Goal: Information Seeking & Learning: Learn about a topic

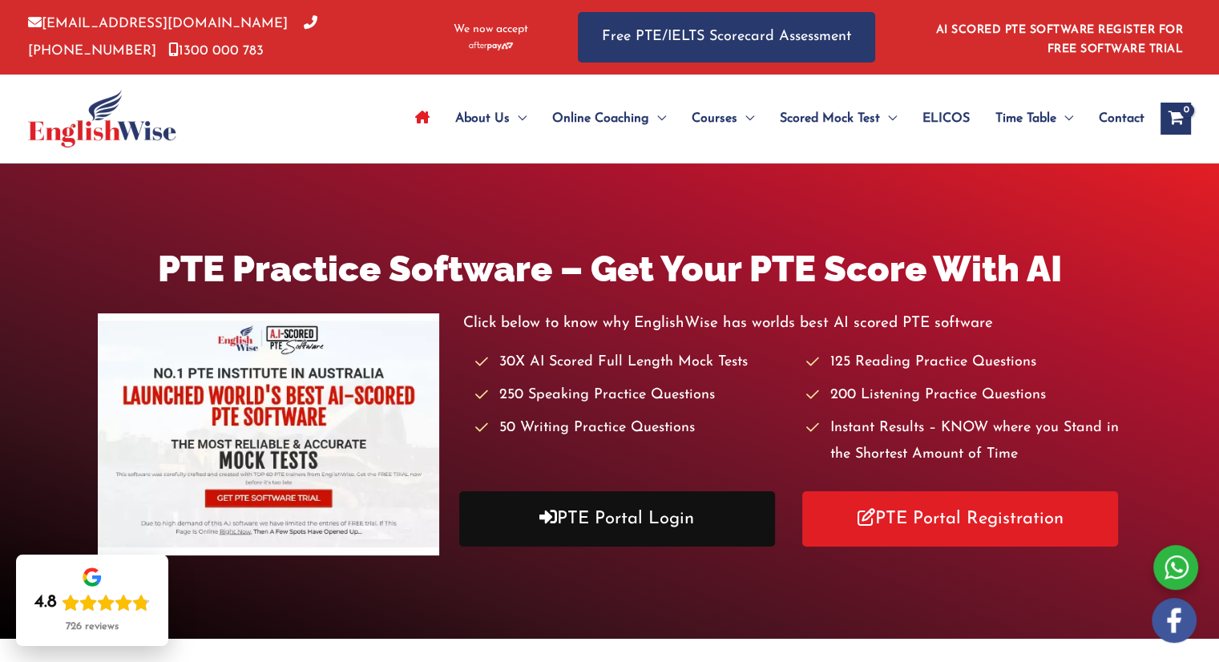
click at [635, 530] on link "PTE Portal Login" at bounding box center [617, 518] width 316 height 55
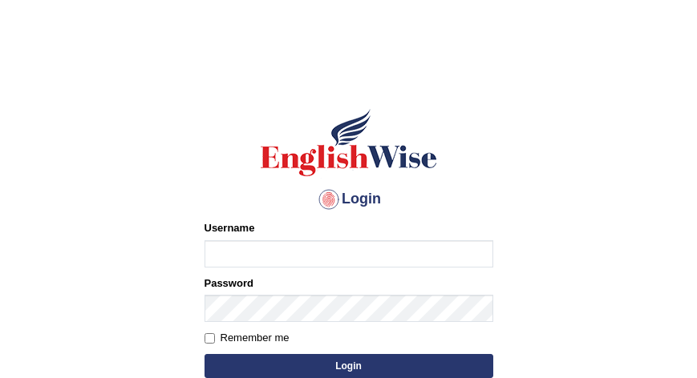
click at [356, 259] on input "Username" at bounding box center [348, 253] width 289 height 27
type input "vijivarghese"
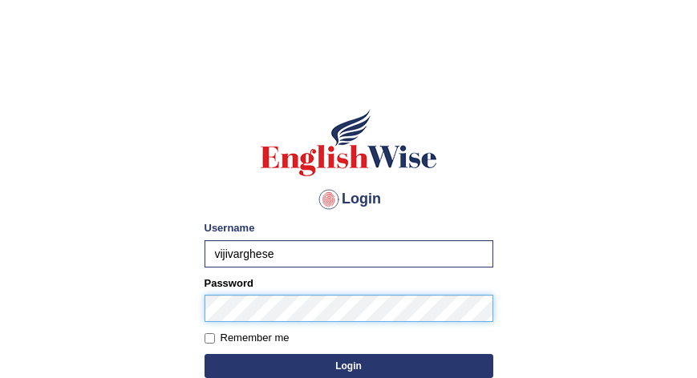
click at [204, 354] on button "Login" at bounding box center [348, 366] width 289 height 24
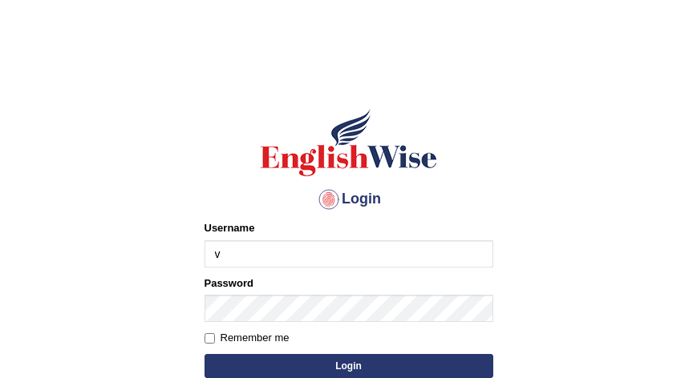
type input "vijivarghese"
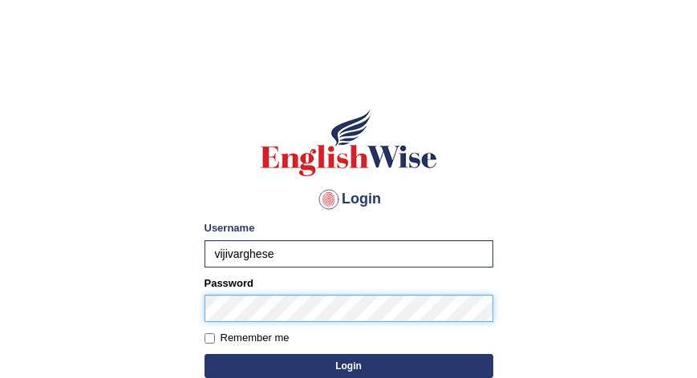
click at [204, 354] on button "Login" at bounding box center [348, 366] width 289 height 24
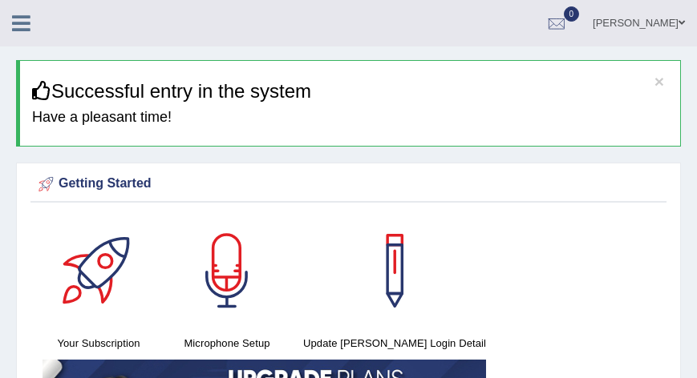
click at [455, 182] on div "Getting Started" at bounding box center [348, 184] width 628 height 24
click at [21, 24] on icon at bounding box center [21, 23] width 18 height 21
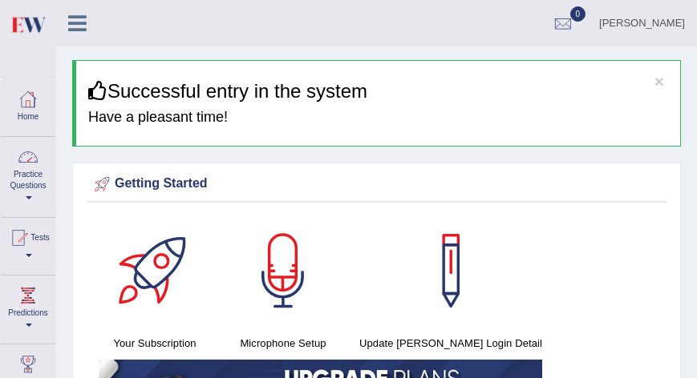
click at [33, 192] on link "Practice Questions" at bounding box center [28, 174] width 55 height 75
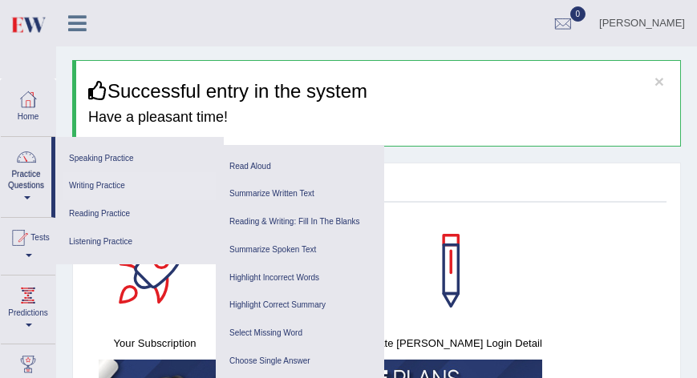
drag, startPoint x: 33, startPoint y: 192, endPoint x: 95, endPoint y: 184, distance: 62.9
click at [55, 184] on li "Practice Questions Speaking Practice Read Aloud Repeat Sentence Describe Image …" at bounding box center [28, 177] width 55 height 81
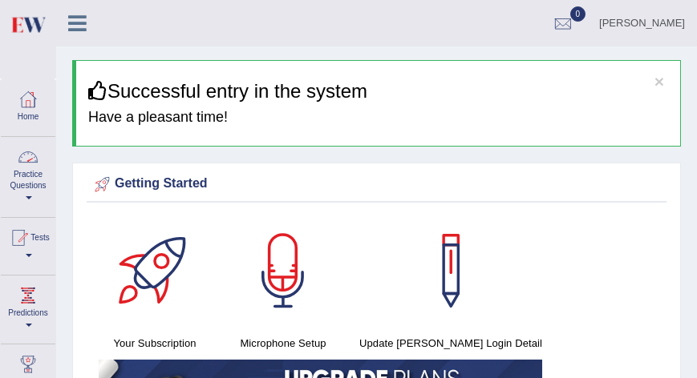
click at [38, 200] on link "Practice Questions" at bounding box center [28, 174] width 55 height 75
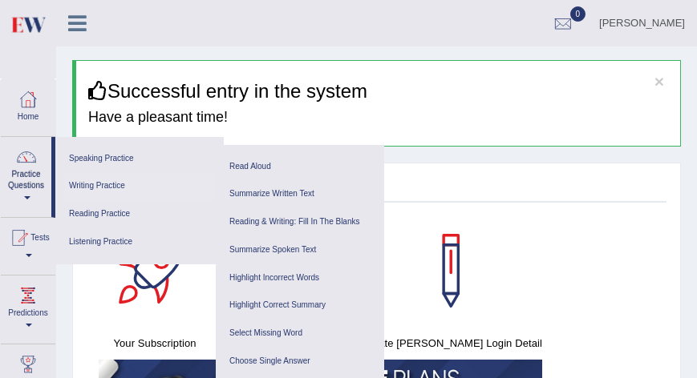
click at [102, 194] on link "Writing Practice" at bounding box center [139, 186] width 152 height 28
click at [256, 194] on link "Summarize Written Text" at bounding box center [300, 194] width 152 height 28
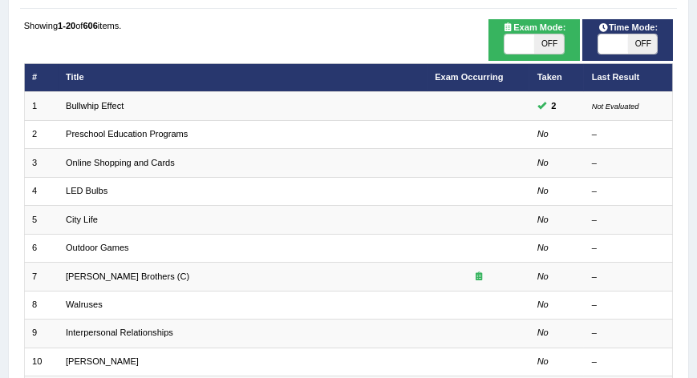
scroll to position [179, 0]
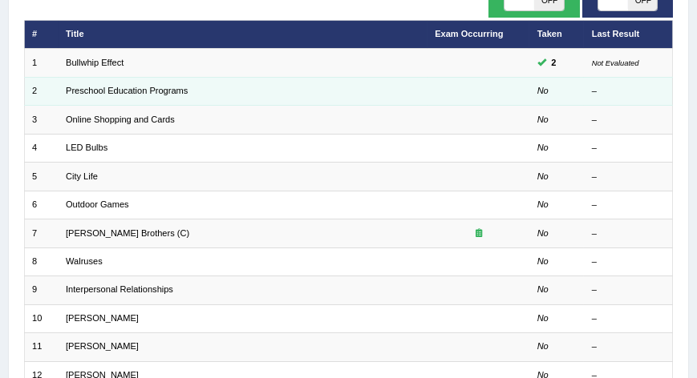
click at [539, 92] on em "No" at bounding box center [542, 91] width 11 height 10
click at [131, 89] on link "Preschool Education Programs" at bounding box center [127, 91] width 122 height 10
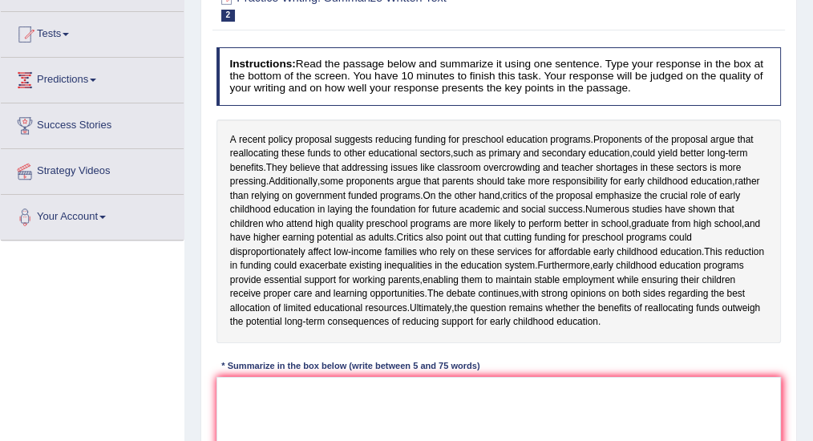
scroll to position [160, 0]
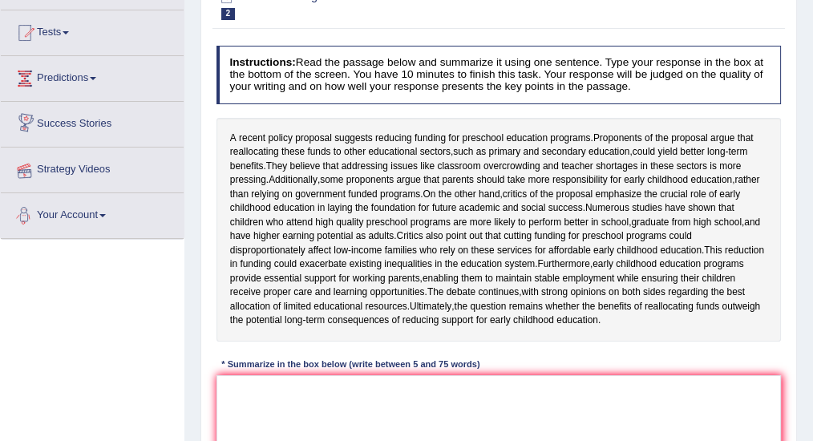
click at [71, 163] on link "Strategy Videos" at bounding box center [92, 167] width 183 height 40
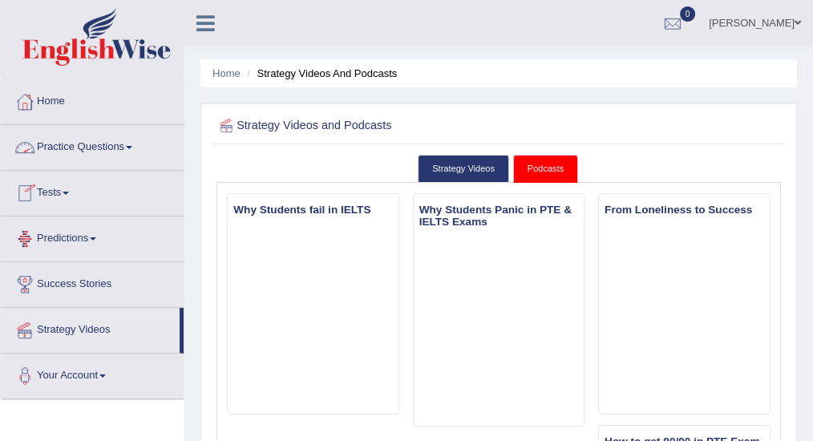
click at [87, 147] on link "Practice Questions" at bounding box center [92, 145] width 183 height 40
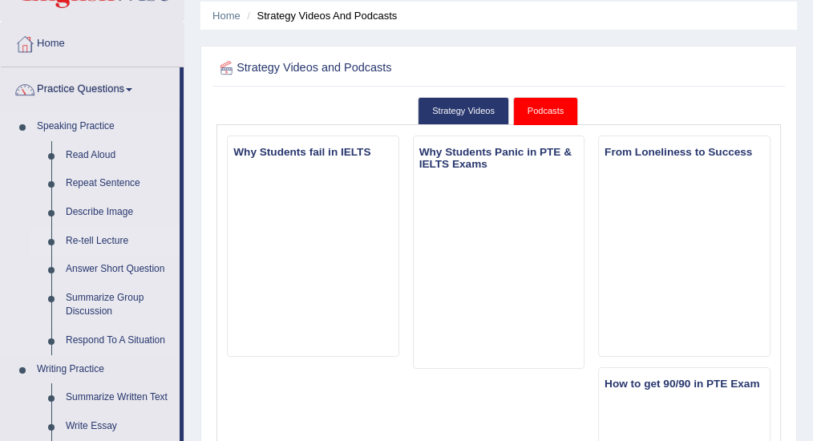
scroll to position [160, 0]
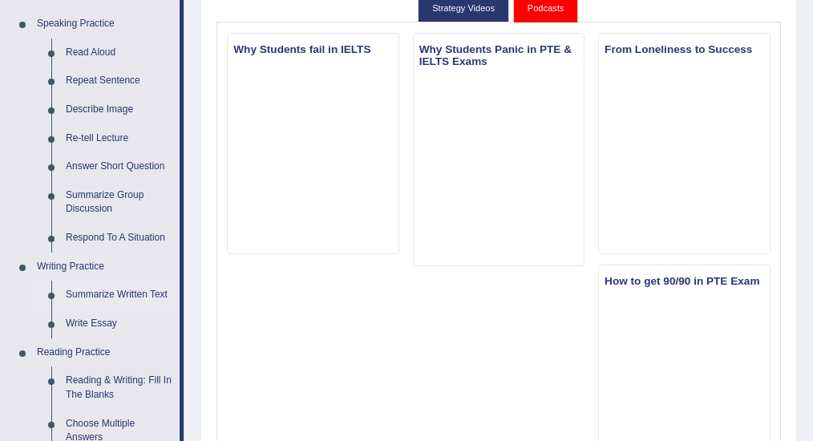
click at [107, 295] on link "Summarize Written Text" at bounding box center [119, 295] width 121 height 29
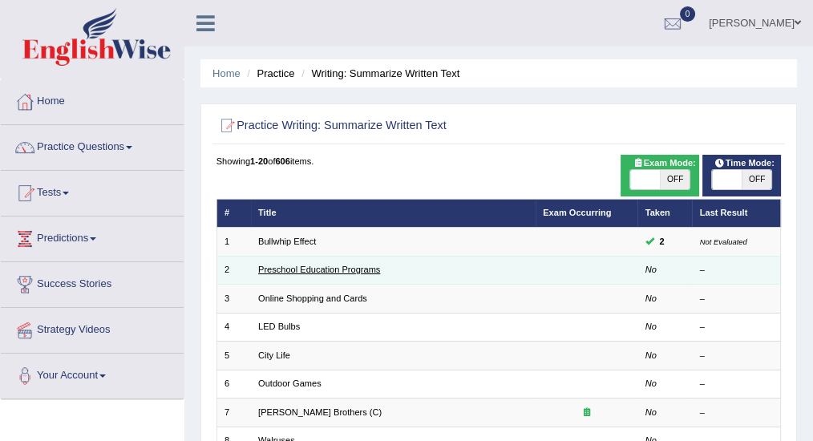
click at [309, 269] on link "Preschool Education Programs" at bounding box center [319, 270] width 122 height 10
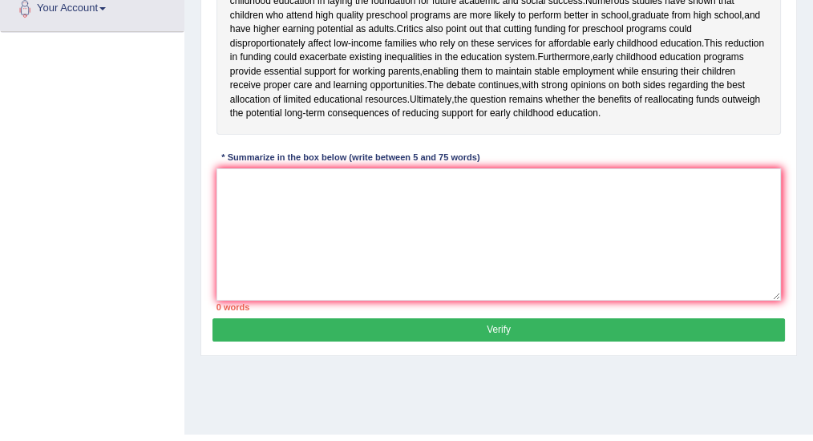
scroll to position [400, 0]
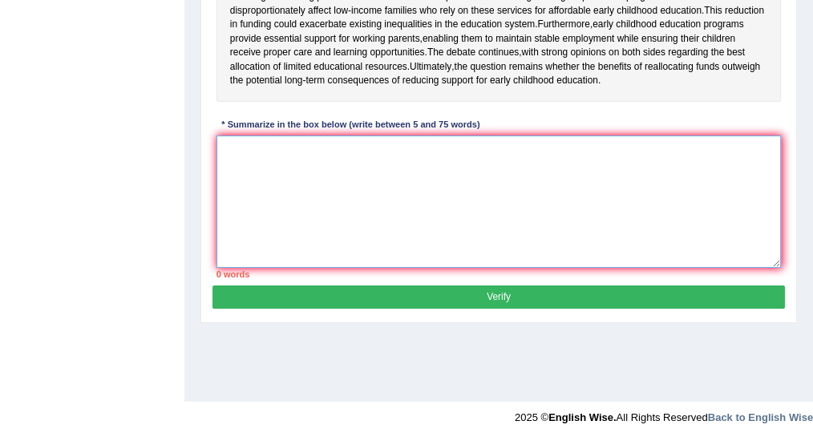
click at [328, 226] on textarea at bounding box center [498, 201] width 565 height 132
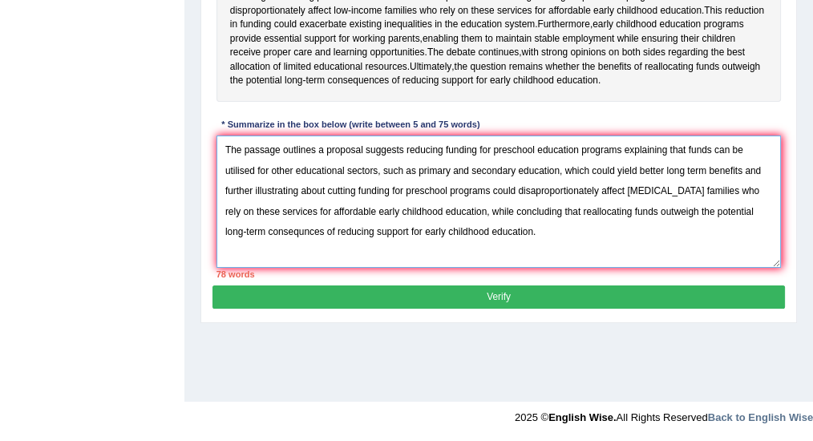
type textarea "The passage outlines a proposal suggests reducing funding for preschool educati…"
click at [334, 309] on button "Verify" at bounding box center [498, 296] width 572 height 23
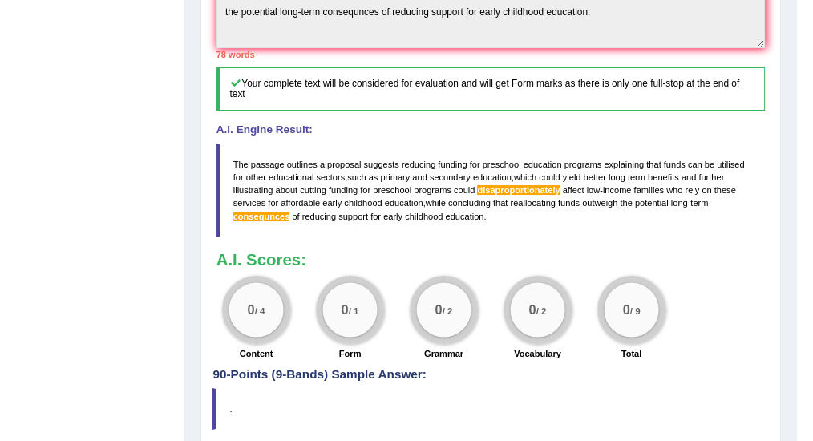
scroll to position [712, 0]
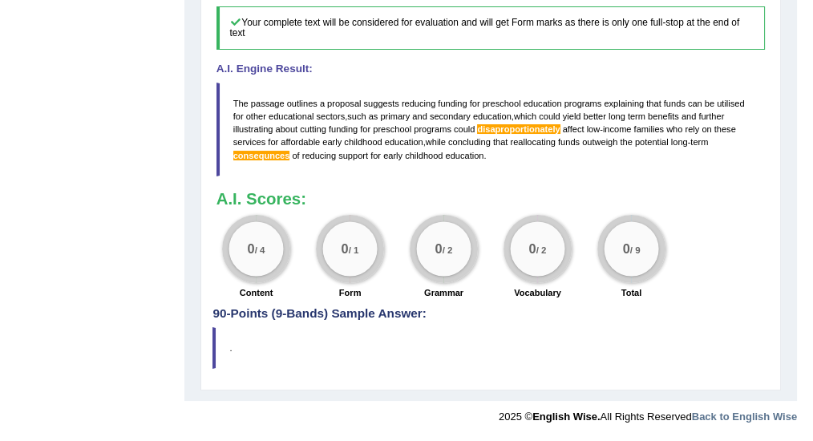
drag, startPoint x: 230, startPoint y: 102, endPoint x: 410, endPoint y: 180, distance: 195.7
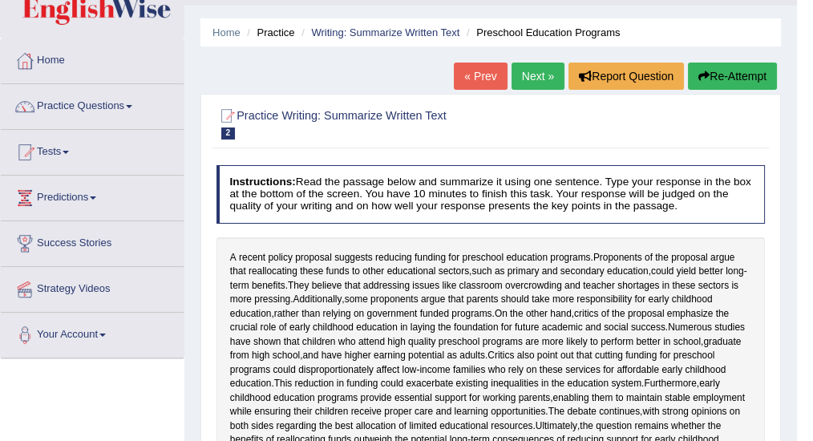
scroll to position [0, 0]
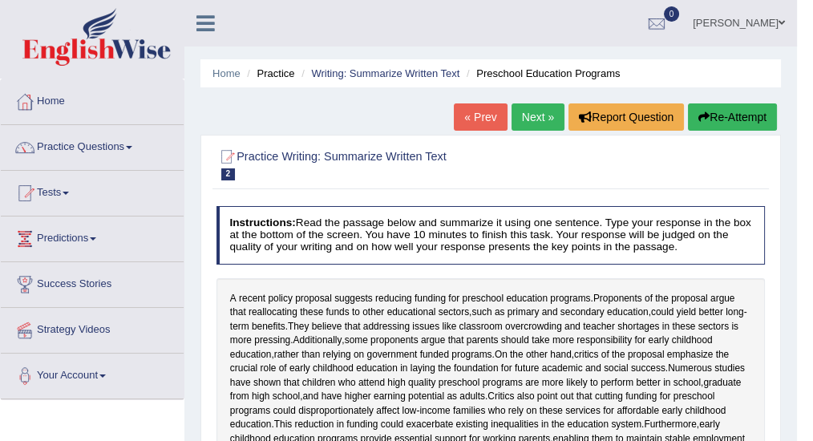
click at [741, 115] on button "Re-Attempt" at bounding box center [732, 116] width 89 height 27
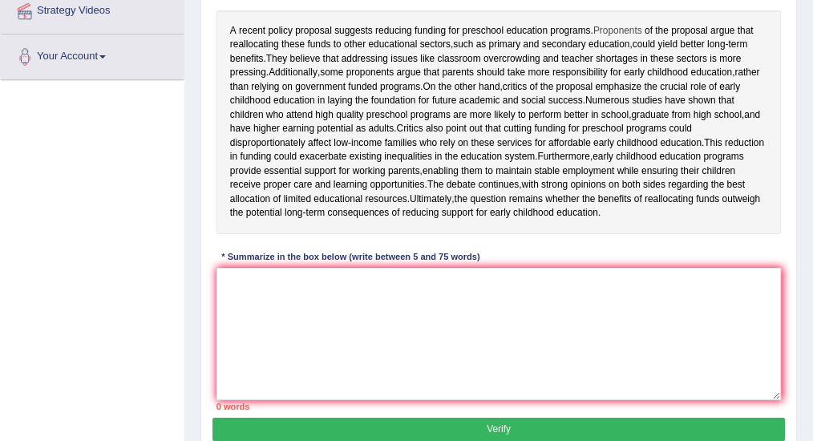
scroll to position [321, 0]
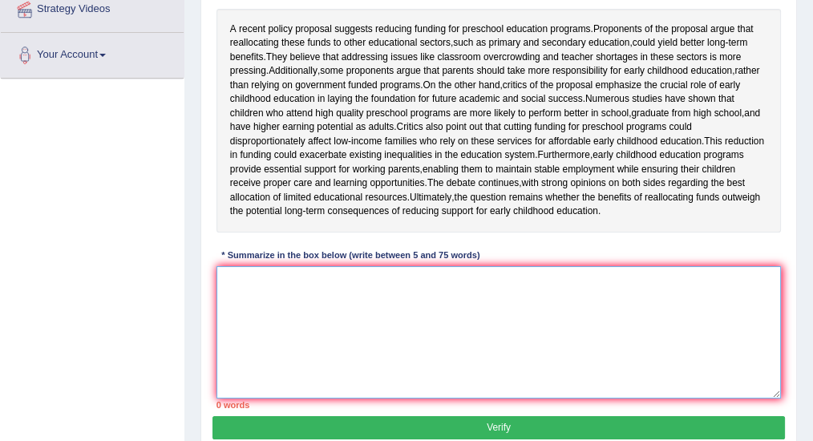
click at [273, 358] on textarea at bounding box center [498, 332] width 565 height 132
paste textarea "The passage outlines a proposal suggests reducing funding for preschool educati…"
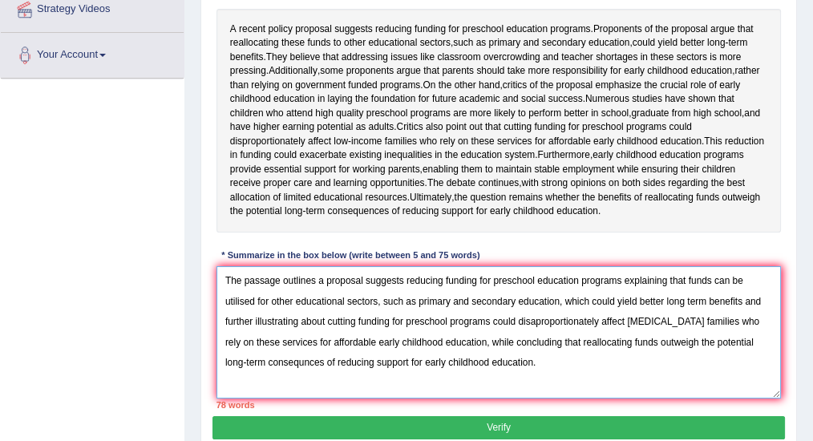
click at [597, 374] on textarea "The passage outlines a proposal suggests reducing funding for preschool educati…" at bounding box center [498, 332] width 565 height 132
drag, startPoint x: 330, startPoint y: 413, endPoint x: 216, endPoint y: 410, distance: 114.7
click at [216, 398] on textarea "The passage outlines a proposal suggests reducing funding for preschool educati…" at bounding box center [498, 332] width 565 height 132
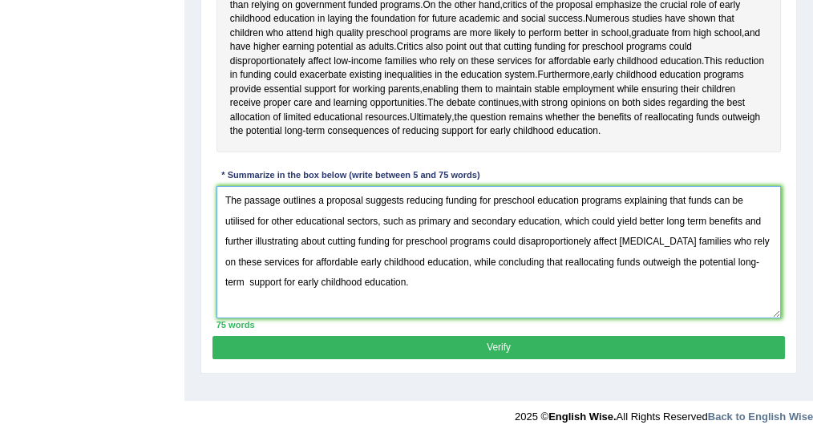
scroll to position [427, 0]
type textarea "The passage outlines a proposal suggests reducing funding for preschool educati…"
click at [406, 359] on button "Verify" at bounding box center [498, 347] width 572 height 23
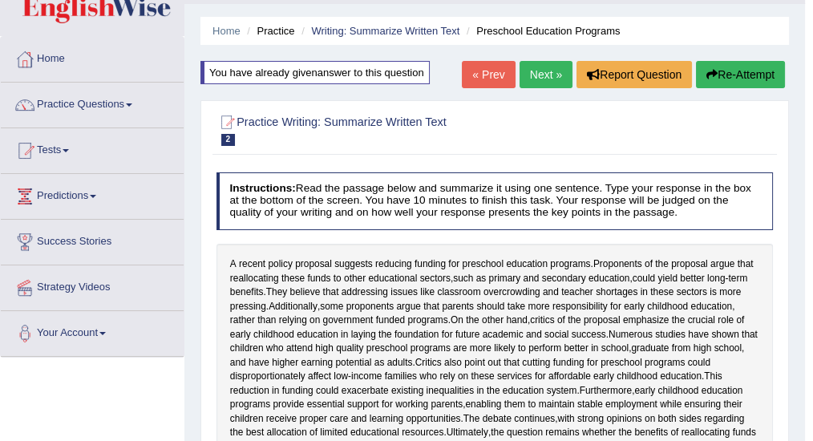
scroll to position [0, 0]
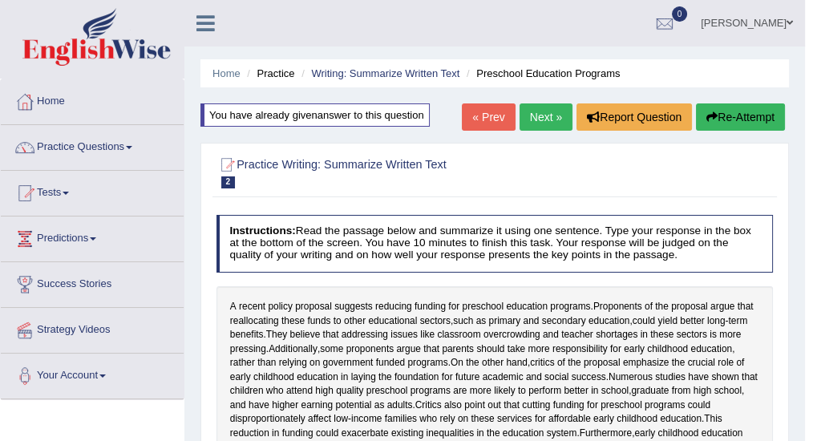
click at [545, 121] on link "Next »" at bounding box center [545, 116] width 53 height 27
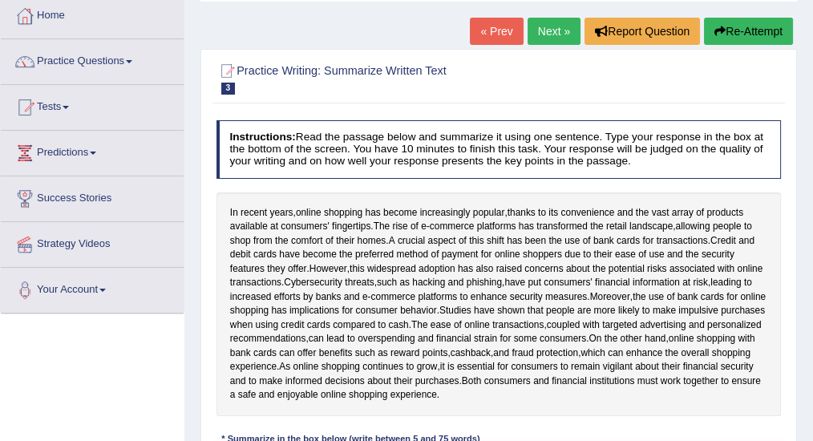
scroll to position [79, 0]
